Goal: Find specific page/section: Find specific page/section

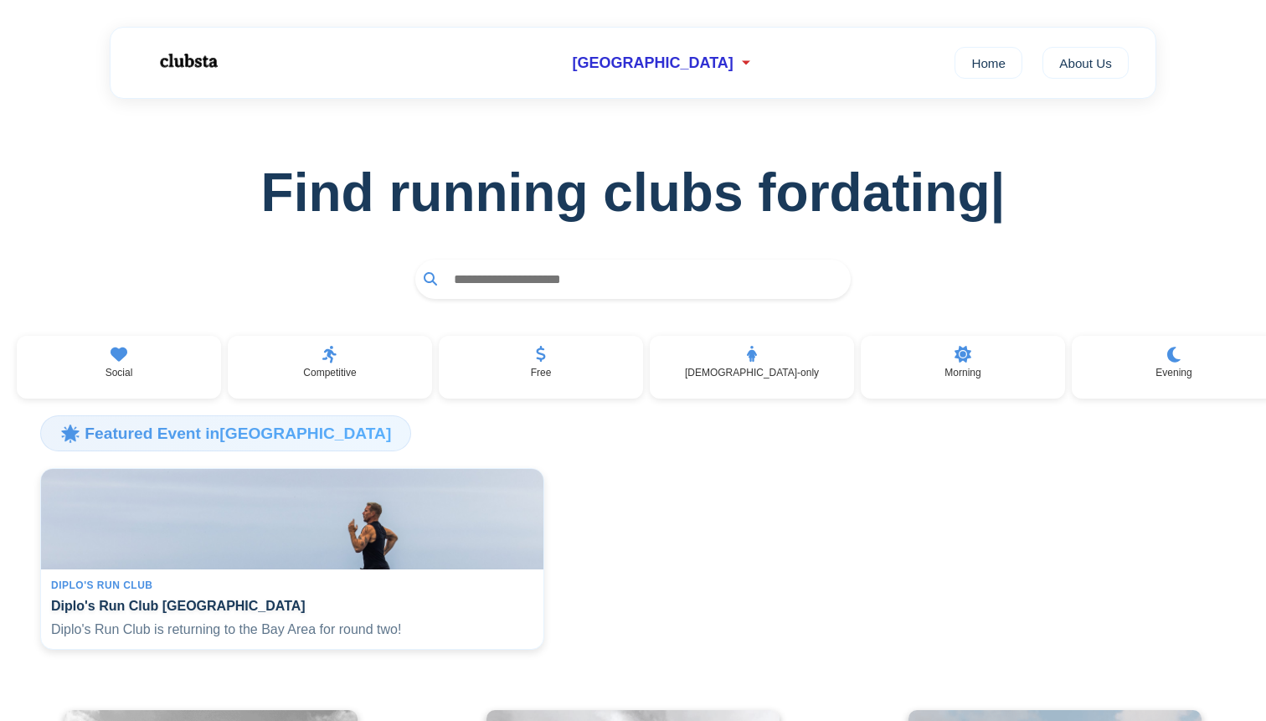
click at [649, 274] on input "text" at bounding box center [643, 279] width 397 height 31
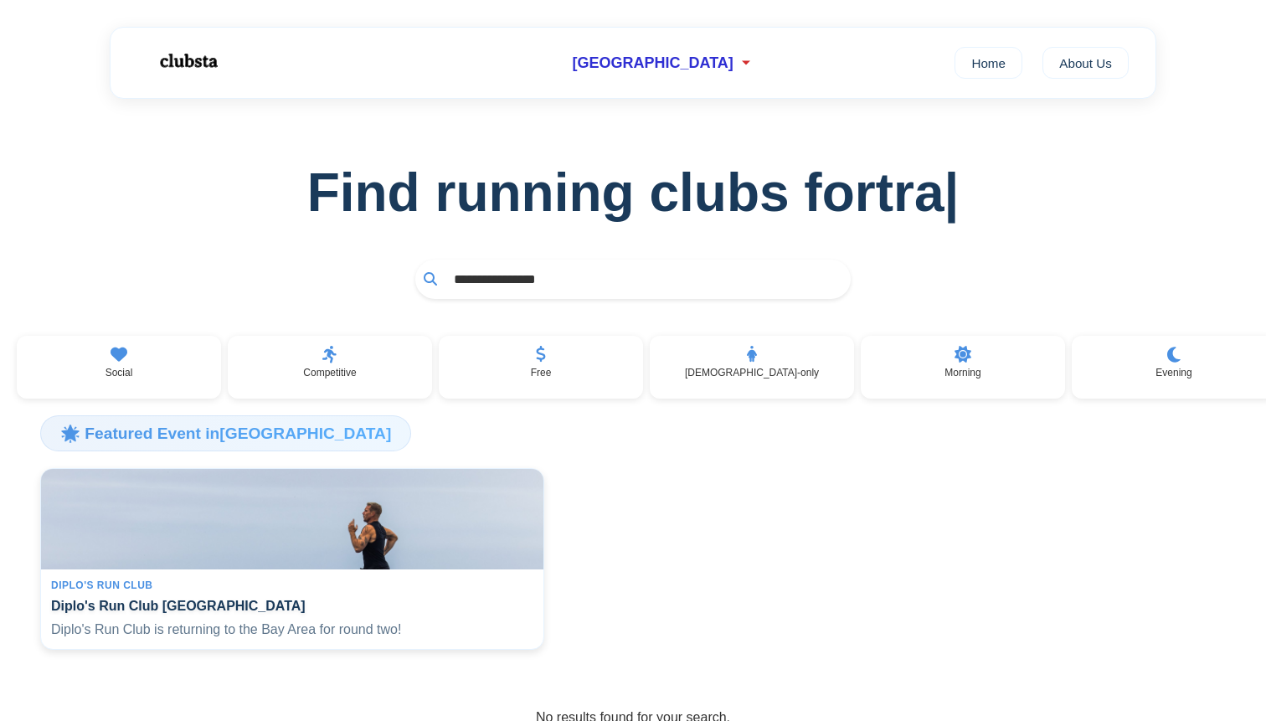
type input "**********"
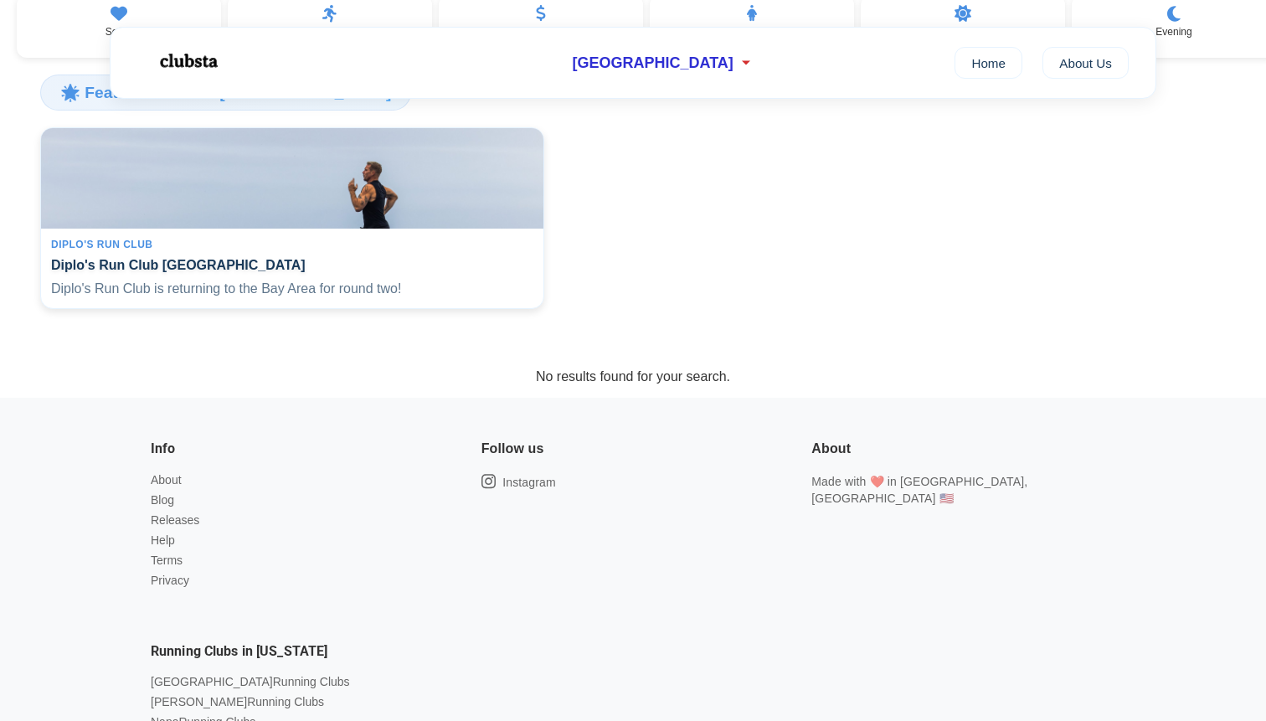
scroll to position [322, 0]
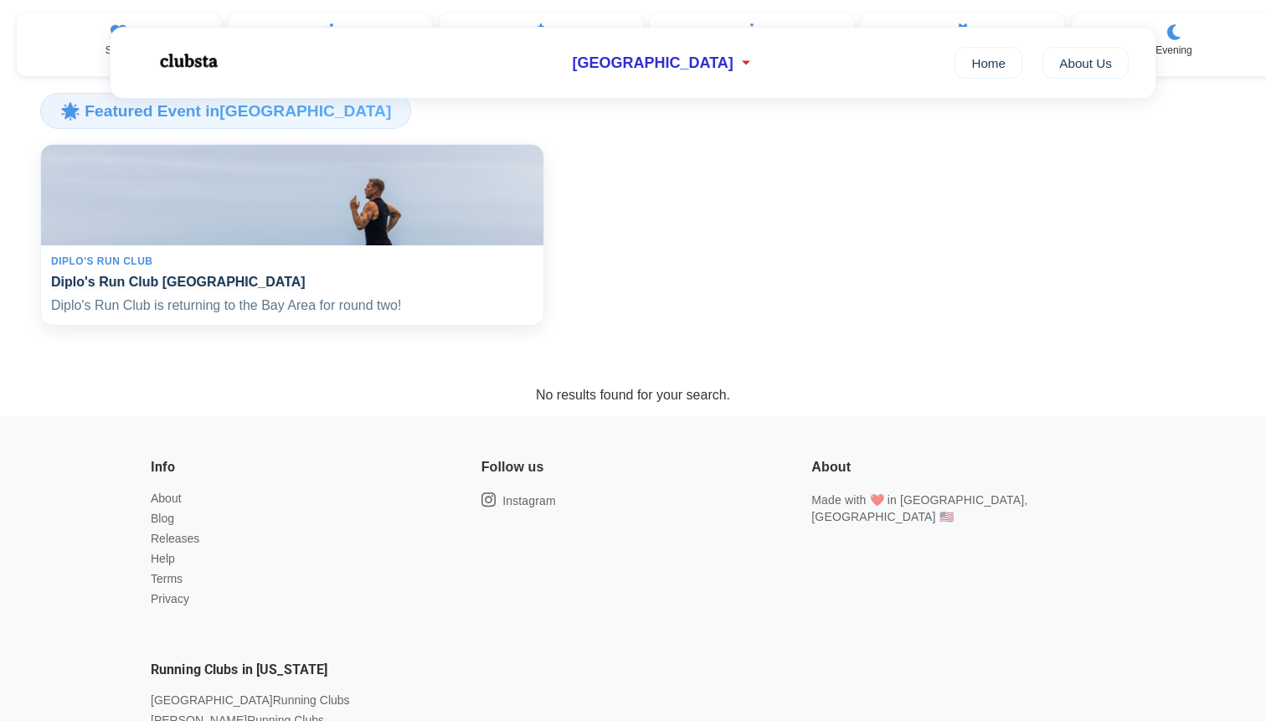
click at [330, 232] on img at bounding box center [291, 195] width 517 height 104
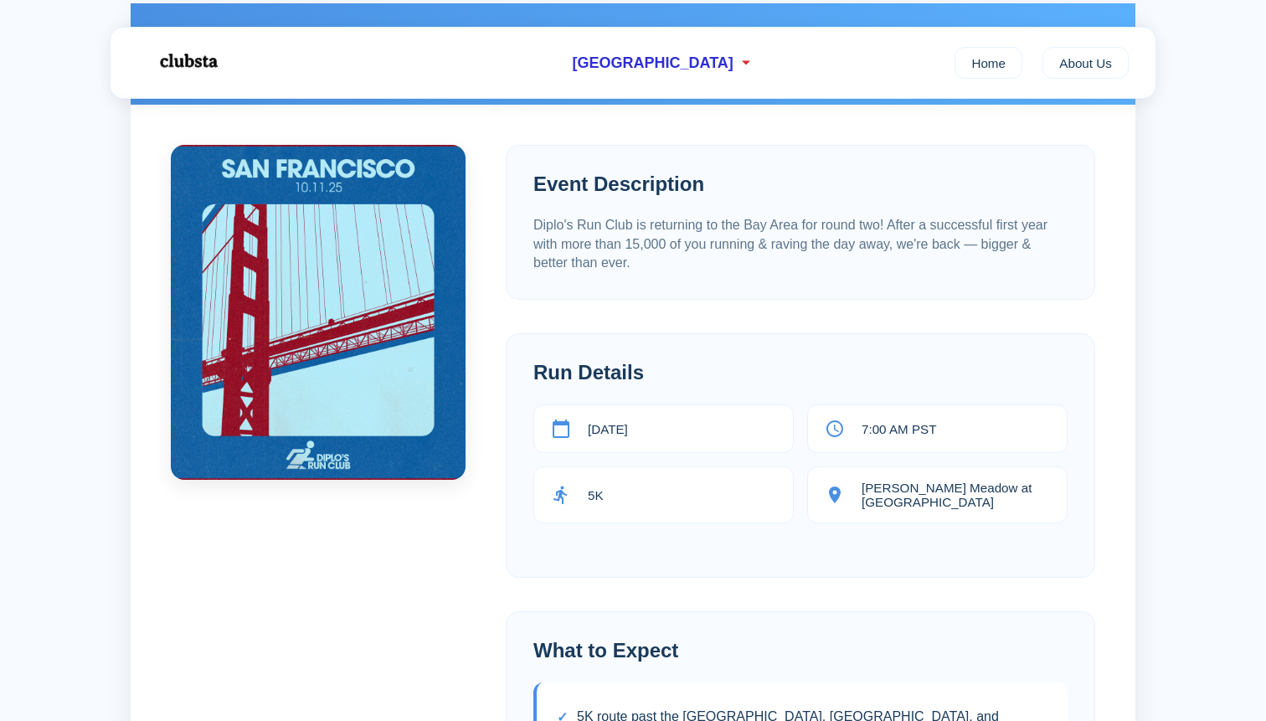
scroll to position [195, 0]
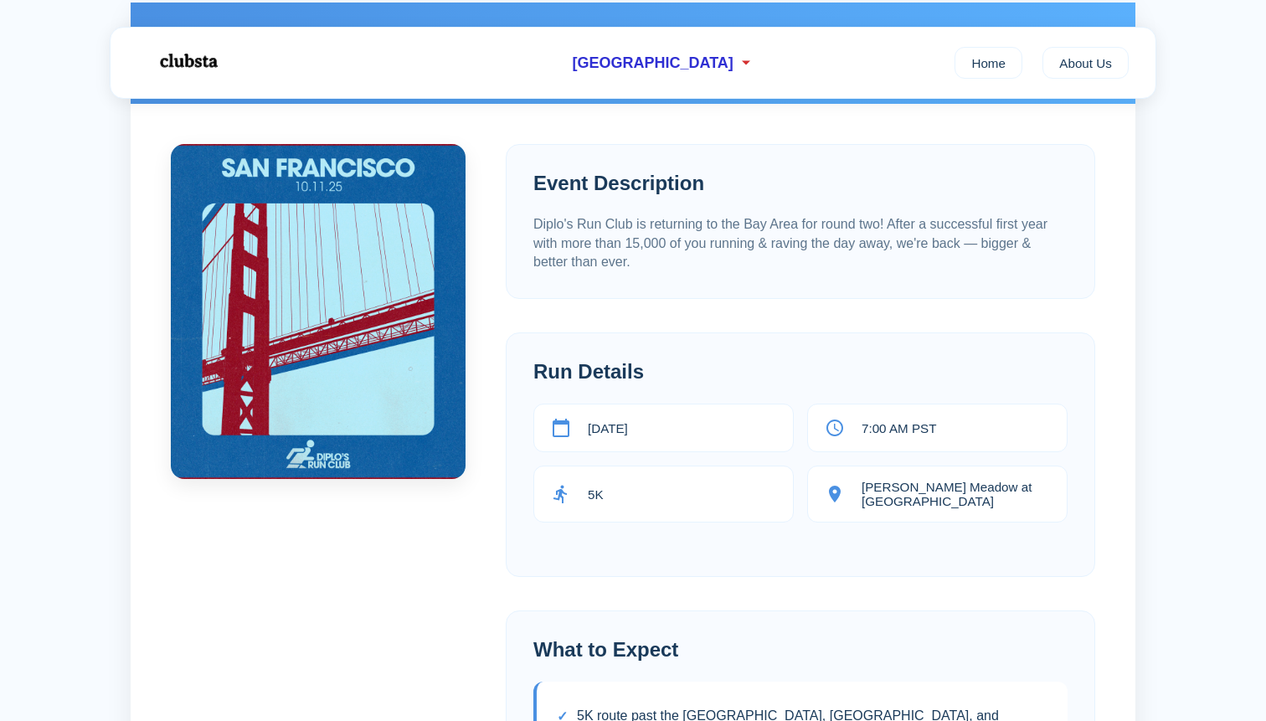
click at [1001, 238] on p "Diplo's Run Club is returning to the Bay Area for round two! After a successful…" at bounding box center [800, 243] width 534 height 56
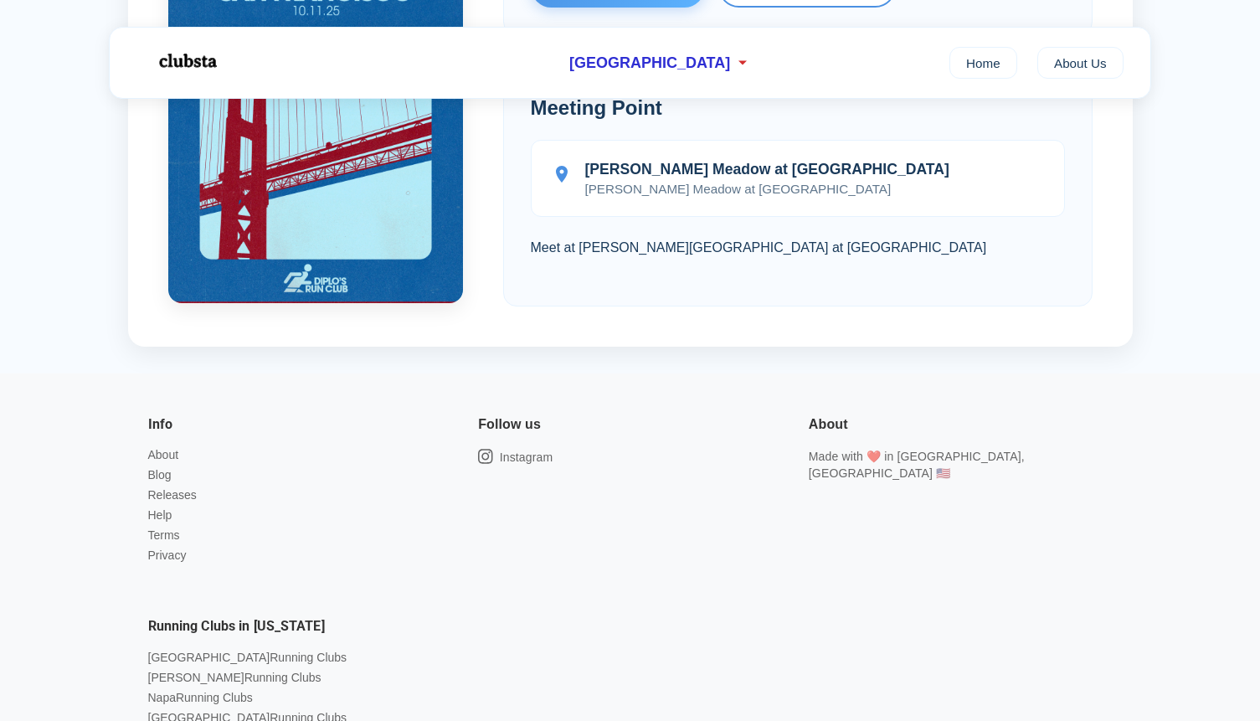
scroll to position [1387, 0]
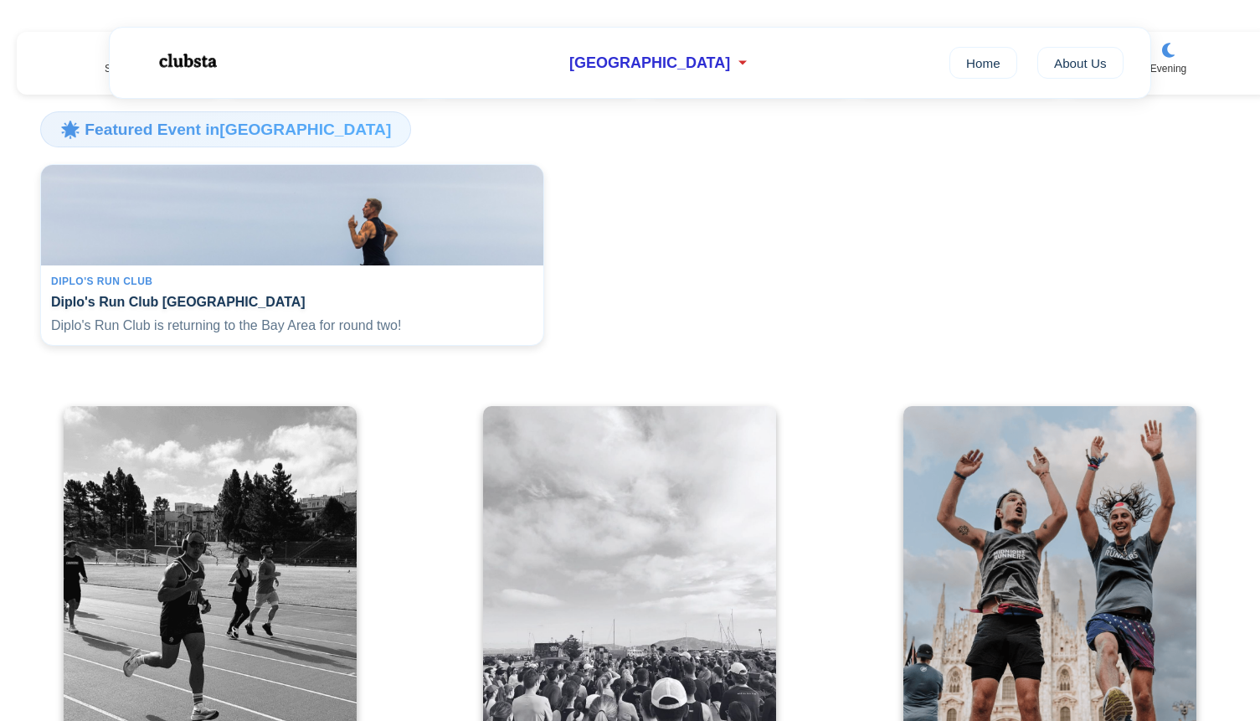
scroll to position [522, 0]
